Goal: Task Accomplishment & Management: Manage account settings

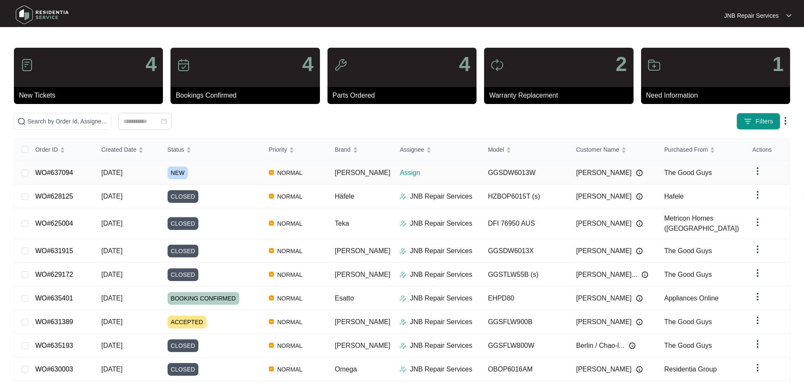
click at [244, 173] on div "NEW" at bounding box center [215, 172] width 95 height 13
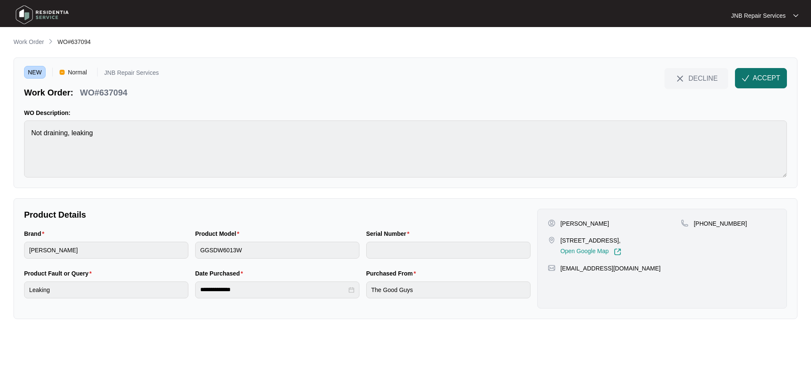
click at [774, 81] on span "ACCEPT" at bounding box center [765, 78] width 27 height 10
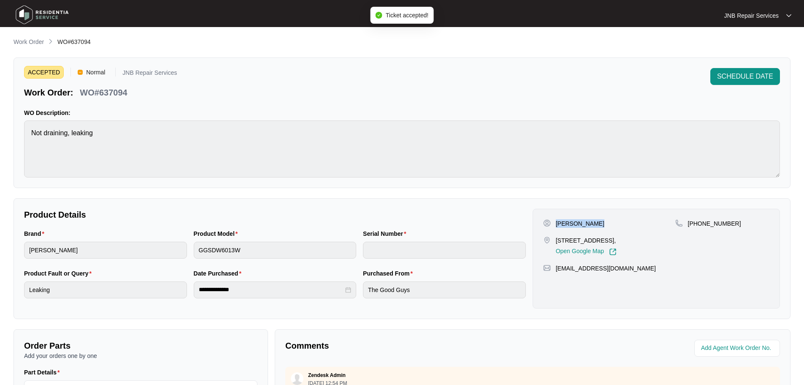
drag, startPoint x: 557, startPoint y: 224, endPoint x: 597, endPoint y: 223, distance: 40.6
click at [597, 223] on div "[PERSON_NAME]" at bounding box center [609, 223] width 132 height 8
copy p "[PERSON_NAME]"
drag, startPoint x: 556, startPoint y: 240, endPoint x: 654, endPoint y: 237, distance: 98.4
click at [654, 237] on div "[STREET_ADDRESS], Open Google Map" at bounding box center [609, 245] width 132 height 19
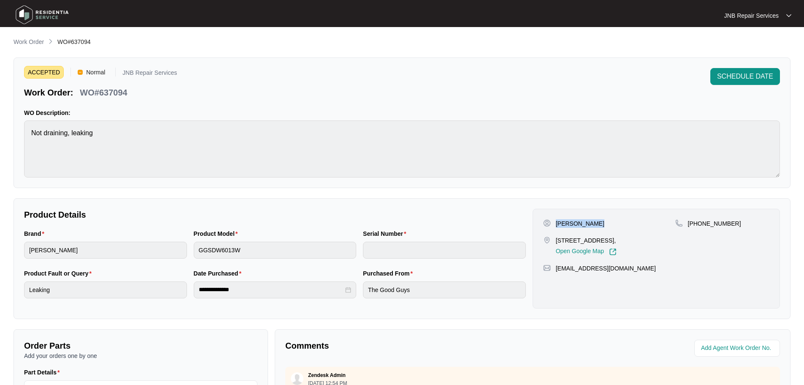
copy p "[STREET_ADDRESS],"
drag, startPoint x: 697, startPoint y: 224, endPoint x: 730, endPoint y: 229, distance: 33.3
click at [730, 229] on div "[PHONE_NUMBER]" at bounding box center [723, 237] width 94 height 36
copy p "405428094"
